Goal: Task Accomplishment & Management: Use online tool/utility

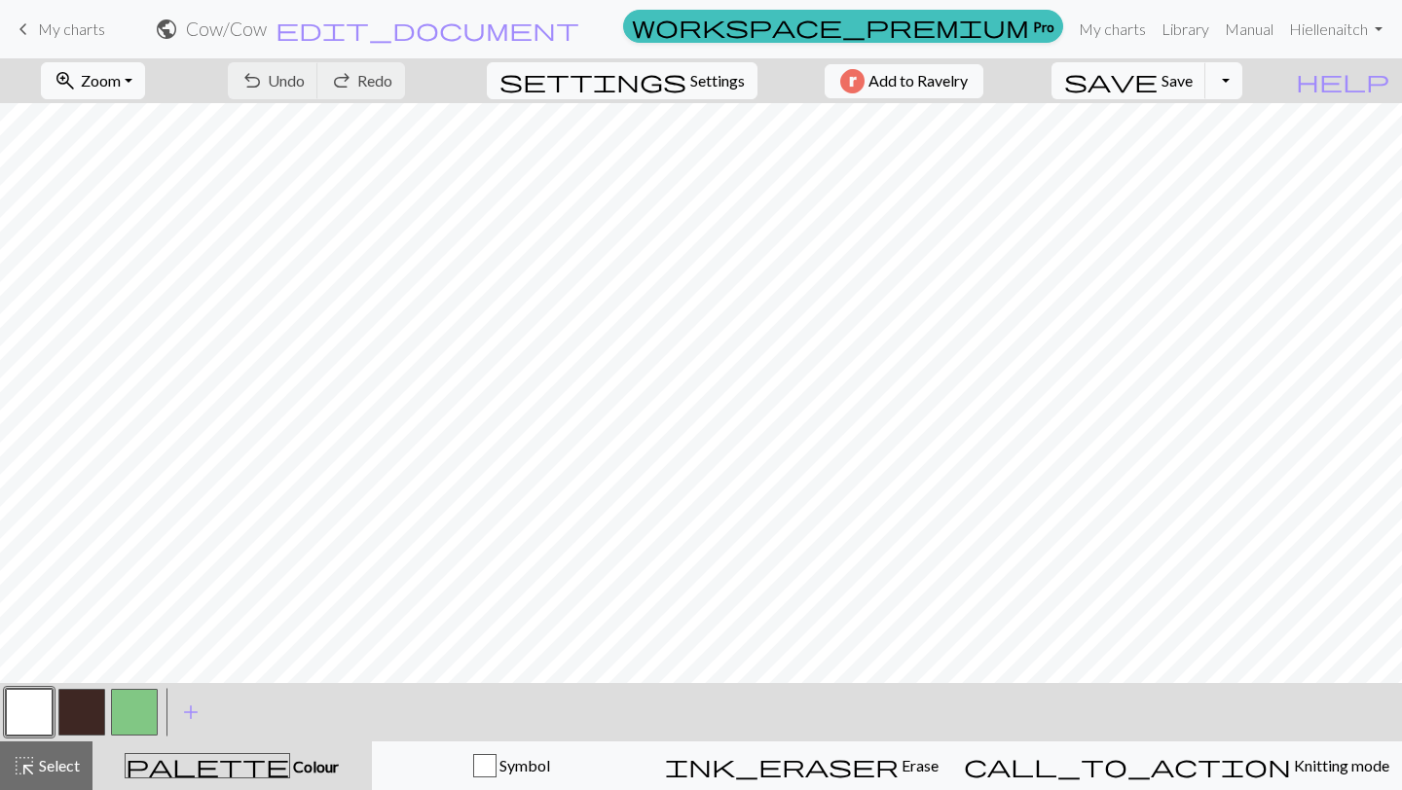
click at [154, 702] on button "button" at bounding box center [134, 712] width 47 height 47
click at [135, 704] on button "button" at bounding box center [134, 712] width 47 height 47
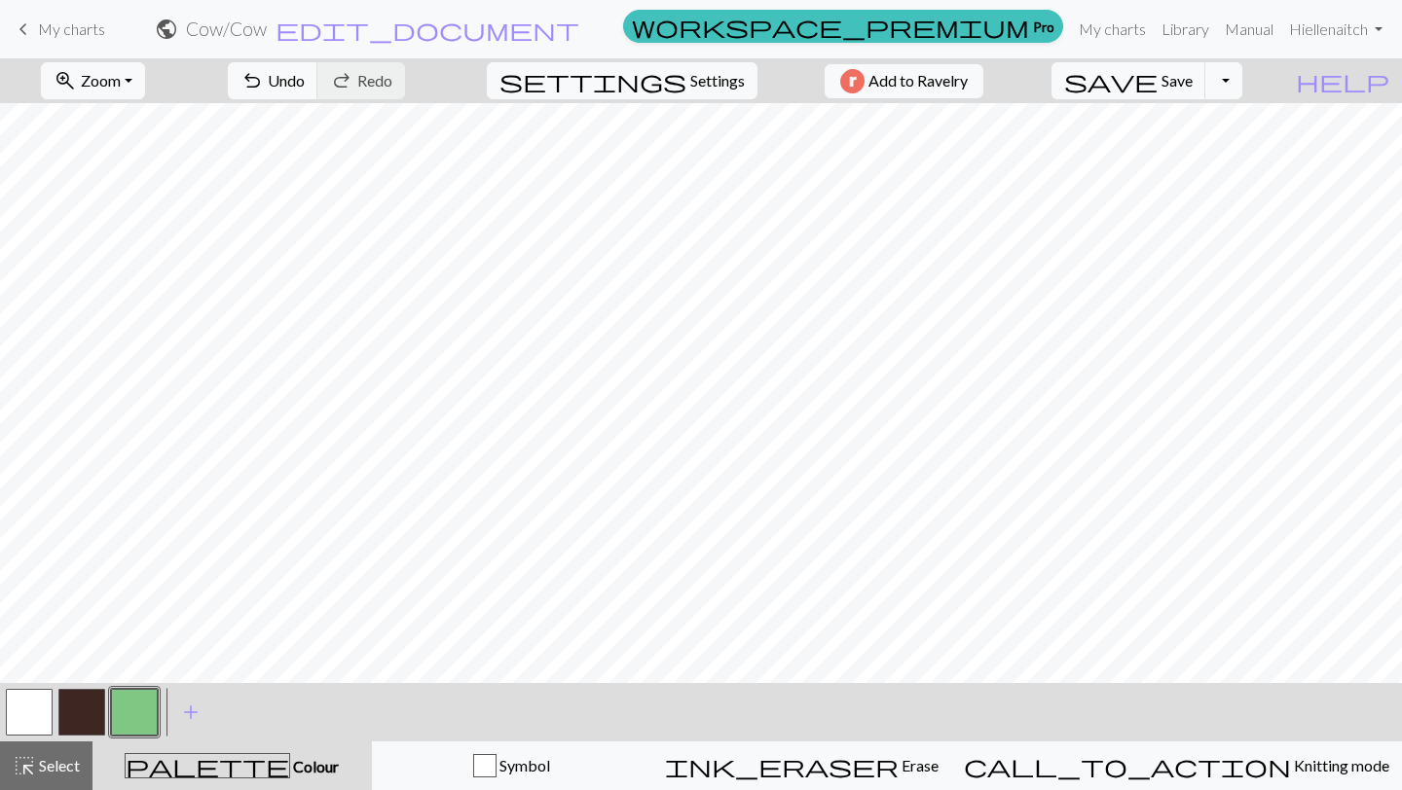
click at [21, 709] on button "button" at bounding box center [29, 712] width 47 height 47
click at [132, 703] on button "button" at bounding box center [134, 712] width 47 height 47
click at [40, 712] on button "button" at bounding box center [29, 712] width 47 height 47
click at [89, 706] on button "button" at bounding box center [81, 712] width 47 height 47
click at [40, 712] on button "button" at bounding box center [29, 712] width 47 height 47
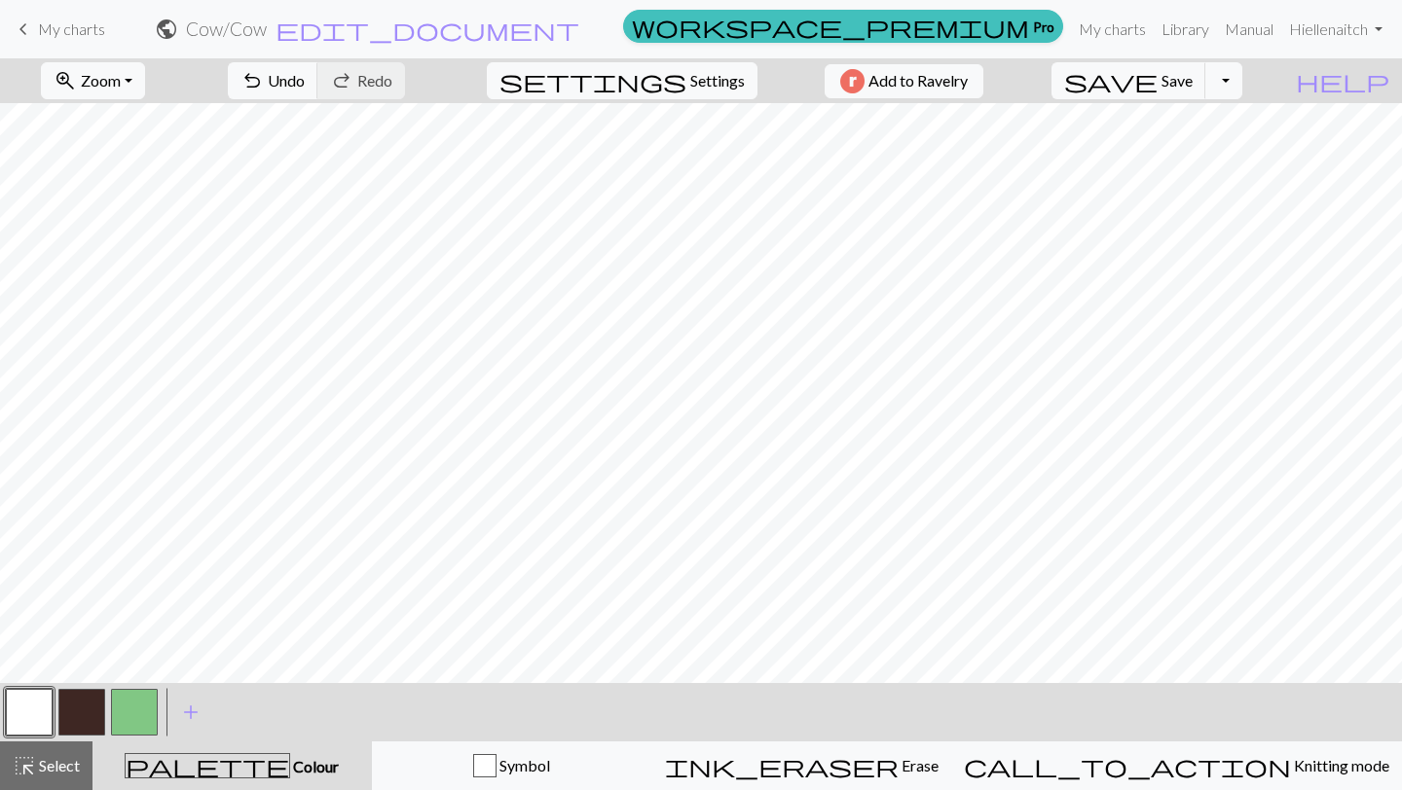
click at [95, 716] on button "button" at bounding box center [81, 712] width 47 height 47
click at [23, 704] on button "button" at bounding box center [29, 712] width 47 height 47
